Goal: Task Accomplishment & Management: Use online tool/utility

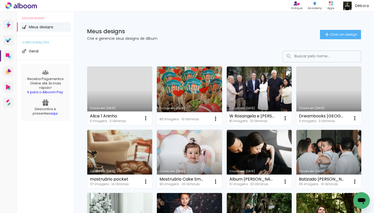
click at [185, 92] on link "Criado em [DATE]" at bounding box center [189, 95] width 65 height 59
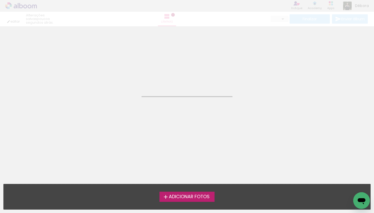
type input "3"
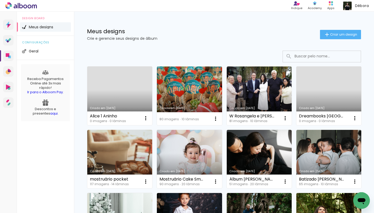
click at [123, 92] on link "Criado em [DATE]" at bounding box center [119, 95] width 65 height 59
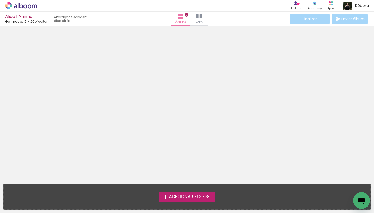
click at [204, 196] on span "Adicionar Fotos" at bounding box center [189, 196] width 41 height 5
click at [0, 0] on input "file" at bounding box center [0, 0] width 0 height 0
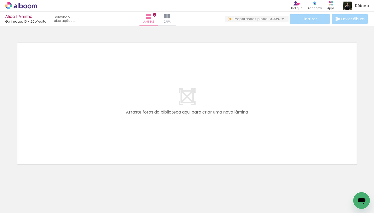
click at [20, 205] on span "Adicionar Fotos" at bounding box center [19, 206] width 16 height 6
click at [0, 0] on input "file" at bounding box center [0, 0] width 0 height 0
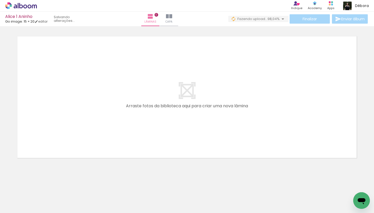
click at [24, 198] on input "Todas as fotos" at bounding box center [15, 197] width 20 height 4
click at [26, 190] on paper-item "Todas as fotos" at bounding box center [16, 191] width 27 height 4
click at [31, 8] on icon at bounding box center [21, 5] width 32 height 7
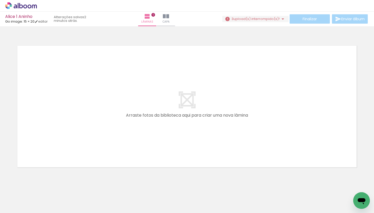
click at [43, 198] on iron-horizontal-list at bounding box center [37, 196] width 10 height 32
click at [43, 197] on iron-horizontal-list at bounding box center [37, 196] width 10 height 32
click at [21, 204] on span "Adicionar Fotos" at bounding box center [19, 206] width 16 height 6
click at [0, 0] on input "file" at bounding box center [0, 0] width 0 height 0
click at [14, 208] on span "Adicionar Fotos" at bounding box center [19, 206] width 16 height 6
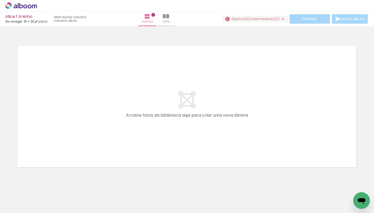
click at [0, 0] on input "file" at bounding box center [0, 0] width 0 height 0
click at [264, 21] on span "Preparando upload..." at bounding box center [250, 18] width 36 height 5
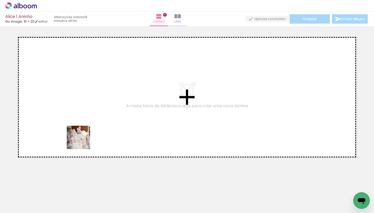
drag, startPoint x: 57, startPoint y: 198, endPoint x: 66, endPoint y: 196, distance: 10.0
click at [86, 131] on quentale-workspace at bounding box center [187, 106] width 374 height 213
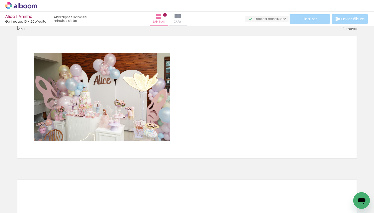
scroll to position [3, 0]
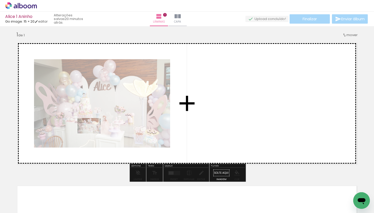
drag, startPoint x: 58, startPoint y: 197, endPoint x: 93, endPoint y: 133, distance: 72.1
click at [93, 133] on quentale-workspace at bounding box center [187, 106] width 374 height 213
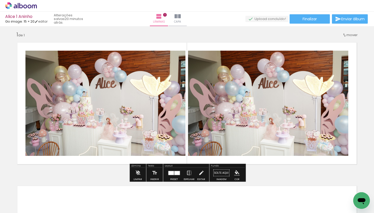
drag, startPoint x: 58, startPoint y: 197, endPoint x: 50, endPoint y: 197, distance: 7.8
click at [57, 197] on div at bounding box center [52, 195] width 26 height 17
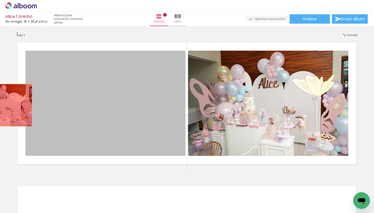
drag, startPoint x: 147, startPoint y: 108, endPoint x: 0, endPoint y: 105, distance: 147.5
click at [0, 105] on div "Inserir lâmina 1 de 1" at bounding box center [187, 168] width 374 height 287
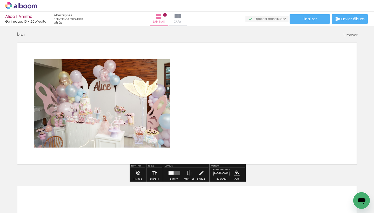
click at [16, 198] on input "Todas as fotos" at bounding box center [15, 197] width 20 height 4
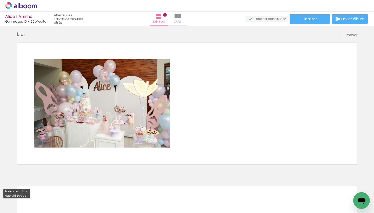
click at [0, 0] on slot "Não utilizadas" at bounding box center [0, 0] width 0 height 0
type input "Não utilizadas"
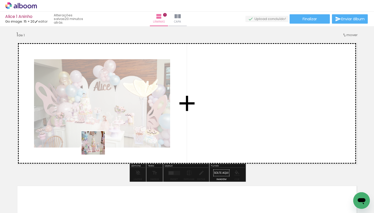
drag, startPoint x: 57, startPoint y: 199, endPoint x: 58, endPoint y: 180, distance: 18.7
click at [97, 146] on quentale-workspace at bounding box center [187, 106] width 374 height 213
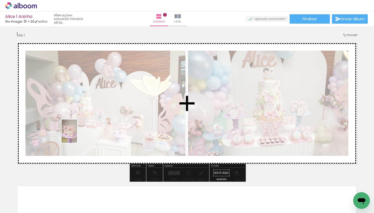
drag, startPoint x: 51, startPoint y: 196, endPoint x: 77, endPoint y: 135, distance: 66.7
click at [77, 135] on quentale-workspace at bounding box center [187, 106] width 374 height 213
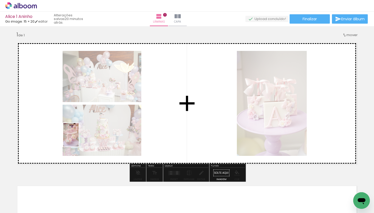
drag, startPoint x: 57, startPoint y: 193, endPoint x: 79, endPoint y: 139, distance: 58.1
click at [79, 139] on quentale-workspace at bounding box center [187, 106] width 374 height 213
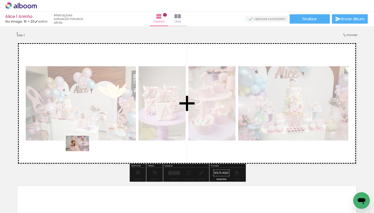
drag, startPoint x: 55, startPoint y: 195, endPoint x: 79, endPoint y: 145, distance: 55.8
click at [82, 148] on quentale-workspace at bounding box center [187, 106] width 374 height 213
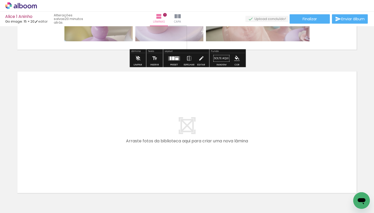
scroll to position [118, 0]
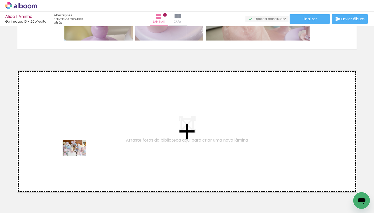
click at [78, 155] on quentale-workspace at bounding box center [187, 106] width 374 height 213
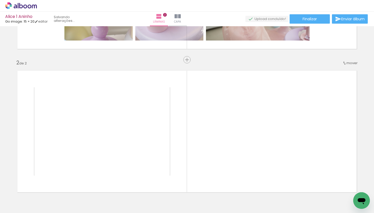
scroll to position [146, 0]
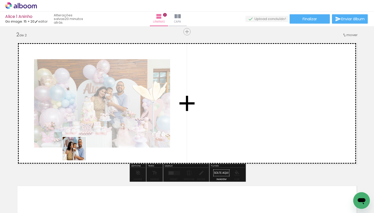
drag, startPoint x: 57, startPoint y: 200, endPoint x: 71, endPoint y: 194, distance: 15.2
click at [81, 145] on quentale-workspace at bounding box center [187, 106] width 374 height 213
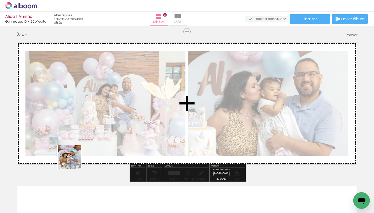
drag, startPoint x: 57, startPoint y: 196, endPoint x: 81, endPoint y: 145, distance: 56.7
click at [81, 145] on quentale-workspace at bounding box center [187, 106] width 374 height 213
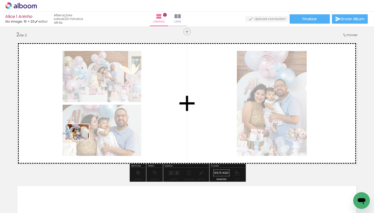
drag, startPoint x: 53, startPoint y: 200, endPoint x: 82, endPoint y: 139, distance: 67.1
click at [82, 139] on quentale-workspace at bounding box center [187, 106] width 374 height 213
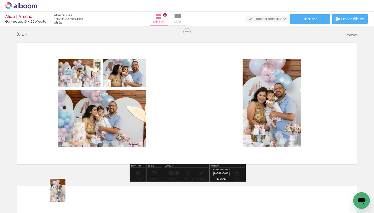
drag, startPoint x: 55, startPoint y: 196, endPoint x: 70, endPoint y: 194, distance: 14.9
click at [60, 194] on div at bounding box center [52, 195] width 16 height 23
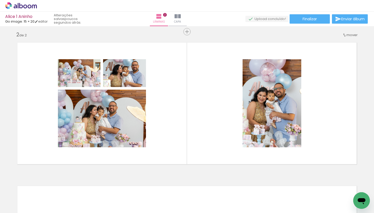
scroll to position [0, 680]
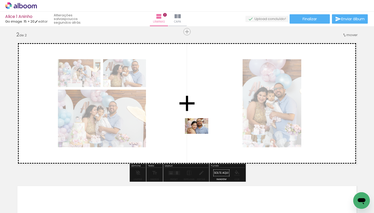
drag, startPoint x: 135, startPoint y: 198, endPoint x: 200, endPoint y: 134, distance: 92.0
click at [200, 134] on quentale-workspace at bounding box center [187, 106] width 374 height 213
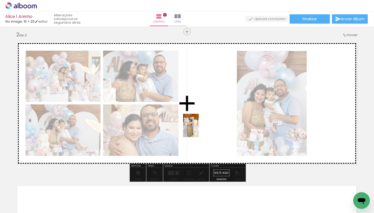
drag, startPoint x: 102, startPoint y: 195, endPoint x: 199, endPoint y: 129, distance: 116.8
click at [199, 129] on quentale-workspace at bounding box center [187, 106] width 374 height 213
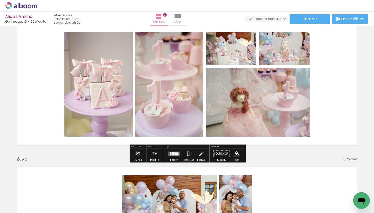
scroll to position [19, 0]
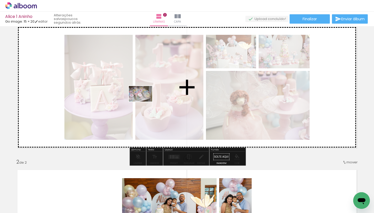
drag, startPoint x: 125, startPoint y: 188, endPoint x: 144, endPoint y: 101, distance: 89.0
click at [144, 101] on quentale-workspace at bounding box center [187, 106] width 374 height 213
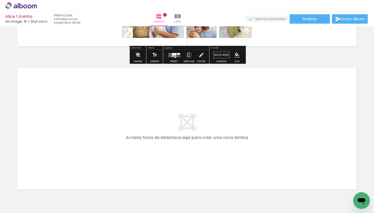
scroll to position [265, 0]
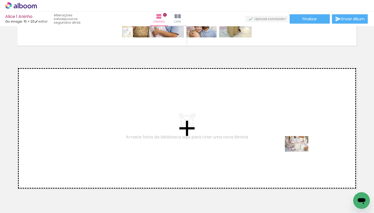
drag, startPoint x: 304, startPoint y: 196, endPoint x: 300, endPoint y: 152, distance: 45.1
click at [300, 152] on quentale-workspace at bounding box center [187, 106] width 374 height 213
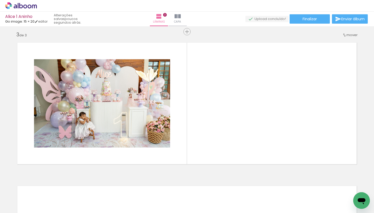
scroll to position [0, 0]
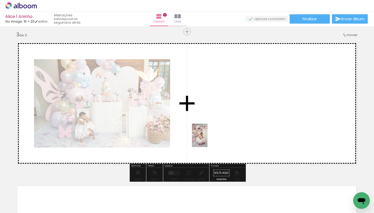
drag, startPoint x: 175, startPoint y: 192, endPoint x: 207, endPoint y: 139, distance: 62.1
click at [207, 139] on quentale-workspace at bounding box center [187, 106] width 374 height 213
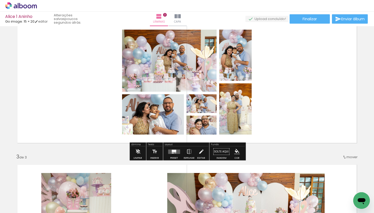
scroll to position [184, 0]
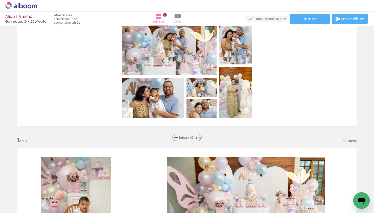
click at [185, 137] on span "Inserir lâmina" at bounding box center [189, 137] width 20 height 3
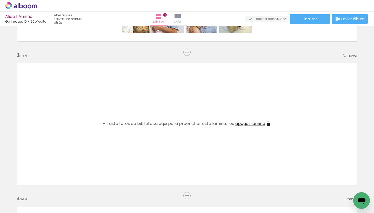
scroll to position [270, 0]
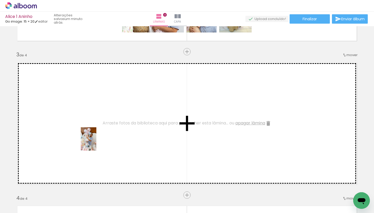
click at [96, 143] on quentale-workspace at bounding box center [187, 106] width 374 height 213
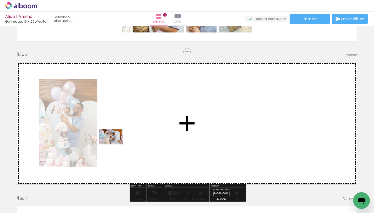
drag, startPoint x: 54, startPoint y: 195, endPoint x: 114, endPoint y: 145, distance: 78.3
click at [115, 144] on quentale-workspace at bounding box center [187, 106] width 374 height 213
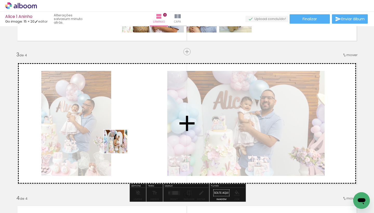
drag, startPoint x: 51, startPoint y: 201, endPoint x: 120, endPoint y: 144, distance: 90.2
click at [120, 144] on quentale-workspace at bounding box center [187, 106] width 374 height 213
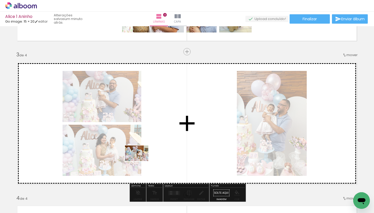
drag, startPoint x: 58, startPoint y: 200, endPoint x: 144, endPoint y: 159, distance: 95.8
click at [144, 159] on quentale-workspace at bounding box center [187, 106] width 374 height 213
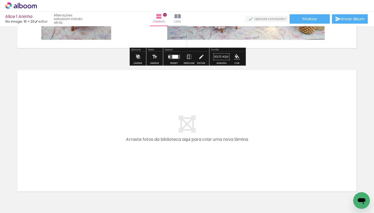
scroll to position [551, 0]
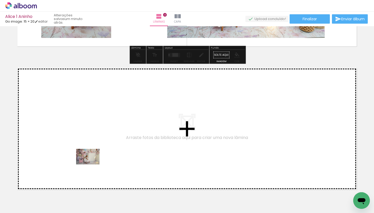
drag, startPoint x: 60, startPoint y: 196, endPoint x: 92, endPoint y: 164, distance: 45.2
click at [92, 164] on quentale-workspace at bounding box center [187, 106] width 374 height 213
